Goal: Transaction & Acquisition: Subscribe to service/newsletter

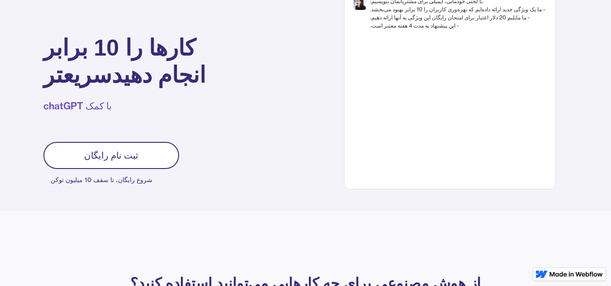
scroll to position [90, 0]
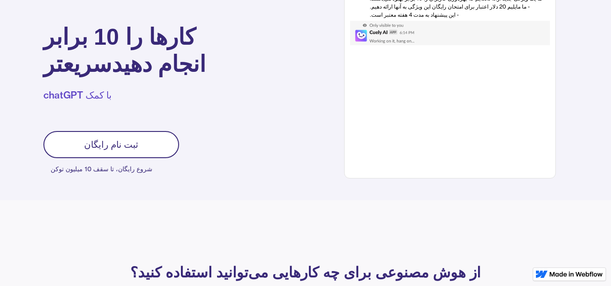
click at [97, 169] on font "شروع رایگان، تا سقف 10 میلیون توکن" at bounding box center [102, 169] width 102 height 8
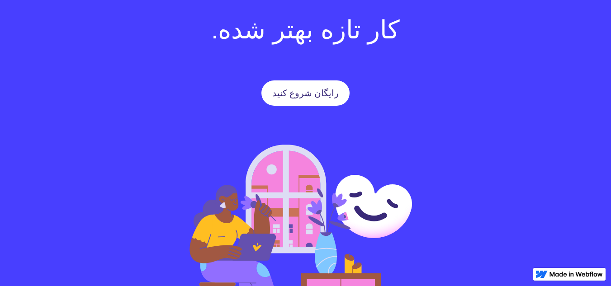
scroll to position [1265, 0]
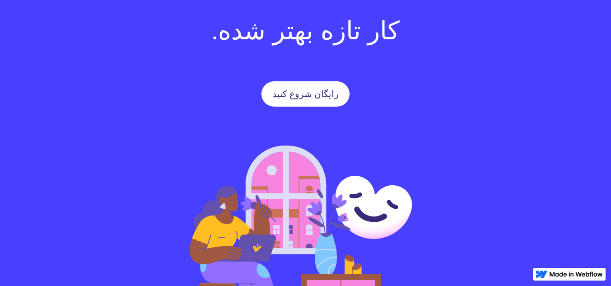
click at [310, 91] on font "رایگان شروع کنید" at bounding box center [305, 93] width 66 height 11
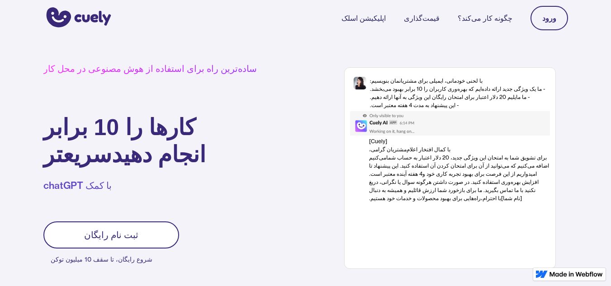
click at [90, 238] on font "ثبت نام رایگان" at bounding box center [111, 234] width 54 height 11
click at [90, 239] on font "ثبت نام رایگان" at bounding box center [111, 234] width 54 height 11
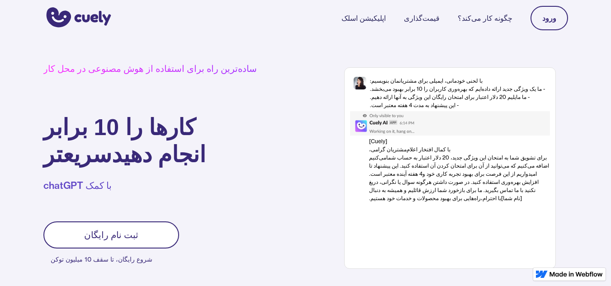
click at [90, 239] on font "ثبت نام رایگان" at bounding box center [111, 234] width 54 height 11
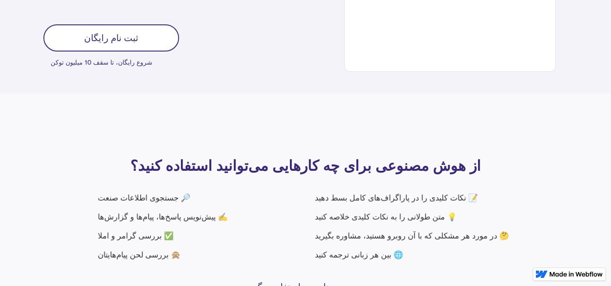
scroll to position [226, 0]
